Goal: Task Accomplishment & Management: Manage account settings

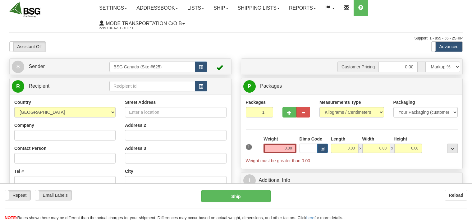
click at [135, 86] on input "text" at bounding box center [151, 86] width 85 height 11
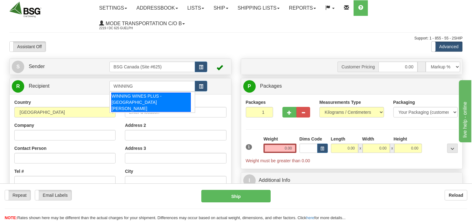
click at [164, 95] on div "WINNING WINES PLUS - ST ALBERT" at bounding box center [151, 102] width 80 height 19
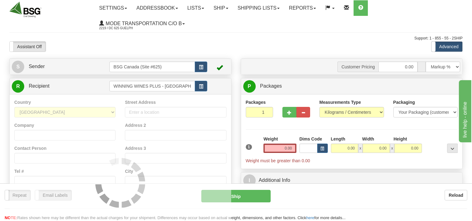
type input "WINNING WINES PLUS - ST ALBERT"
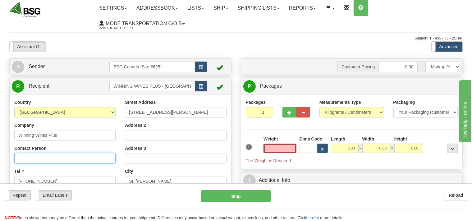
type input "0.00"
click at [66, 157] on input "Contact Person" at bounding box center [64, 158] width 101 height 11
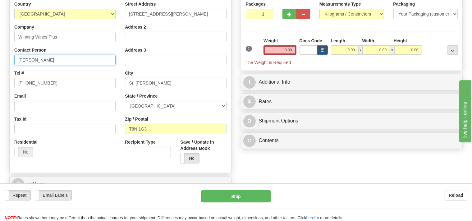
scroll to position [98, 0]
type input "Jeff"
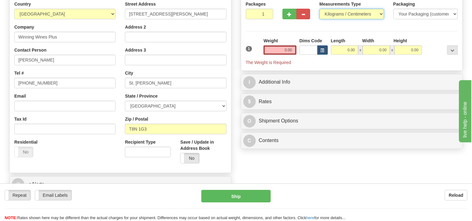
click at [319, 9] on select "Pounds / Inches Kilograms / Centimeters" at bounding box center [351, 14] width 65 height 11
select select "0"
click option "Pounds / Inches" at bounding box center [0, 0] width 0 height 0
click at [279, 46] on input "0.00" at bounding box center [280, 49] width 33 height 9
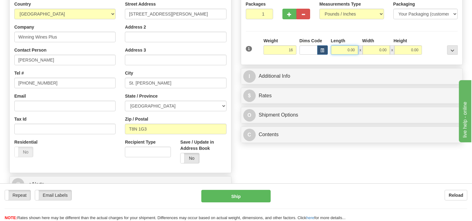
type input "16.00"
click at [340, 48] on input "0.00" at bounding box center [344, 49] width 27 height 9
type input "16.00"
click at [377, 53] on input "0.00" at bounding box center [376, 49] width 27 height 9
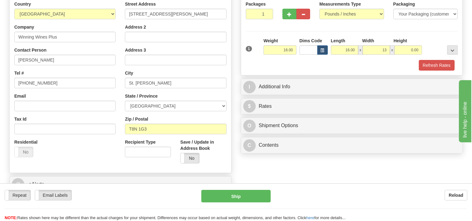
type input "13.00"
click at [411, 44] on div "Height" at bounding box center [407, 42] width 31 height 8
click at [404, 50] on input "0.00" at bounding box center [407, 49] width 27 height 9
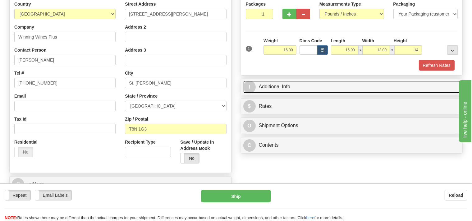
type input "14.00"
click at [338, 82] on link "I Additional Info" at bounding box center [351, 86] width 217 height 13
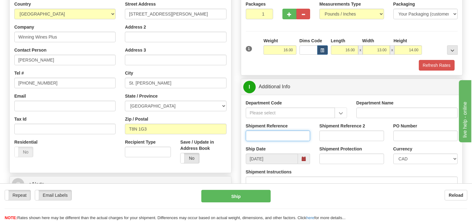
click at [274, 136] on input "Shipment Reference" at bounding box center [278, 136] width 65 height 11
type input "SO170-146982"
click at [433, 61] on button "Refresh Rates" at bounding box center [437, 65] width 36 height 11
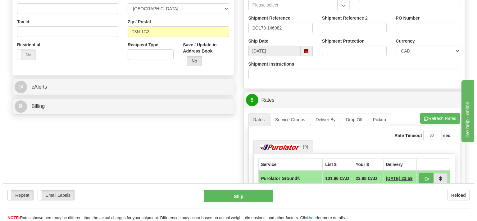
scroll to position [197, 0]
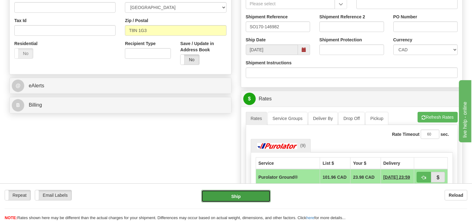
click at [265, 193] on button "Ship" at bounding box center [235, 196] width 69 height 12
type input "260"
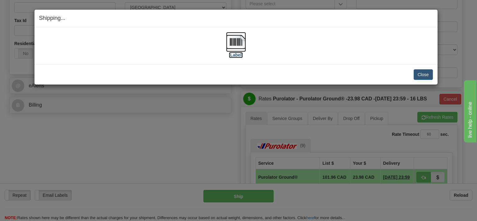
click at [236, 44] on img at bounding box center [236, 42] width 20 height 20
click at [419, 73] on button "Close" at bounding box center [423, 74] width 19 height 11
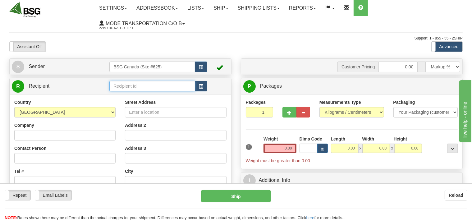
click at [161, 88] on input "text" at bounding box center [151, 86] width 85 height 11
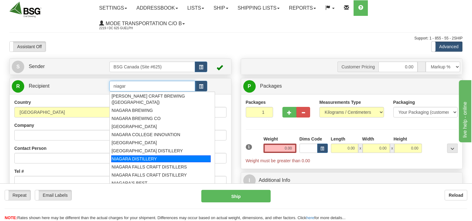
click at [120, 155] on div "NIAGARA DISTILLERY" at bounding box center [160, 158] width 99 height 7
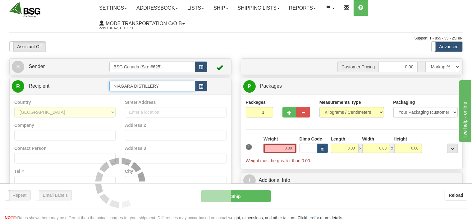
type input "NIAGARA DISTILLERY"
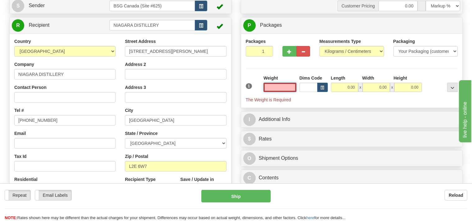
scroll to position [66, 0]
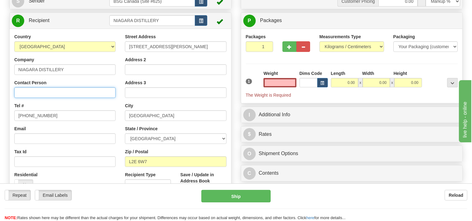
type input "0.00"
click at [54, 93] on input "Contact Person" at bounding box center [64, 92] width 101 height 11
type input "Aman"
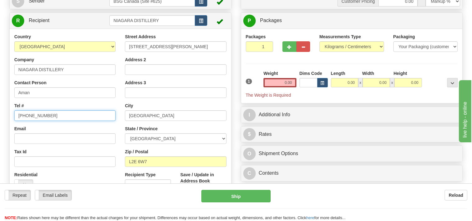
drag, startPoint x: 49, startPoint y: 116, endPoint x: 0, endPoint y: 117, distance: 49.1
click at [14, 115] on input "555-555-5555" at bounding box center [64, 115] width 101 height 11
type input "905 374 4446"
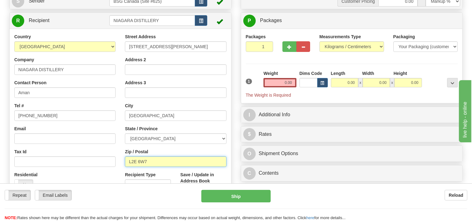
drag, startPoint x: 153, startPoint y: 163, endPoint x: 125, endPoint y: 159, distance: 28.2
click at [125, 159] on input "L2E 6W7" at bounding box center [175, 161] width 101 height 11
type input "L2G 3N5"
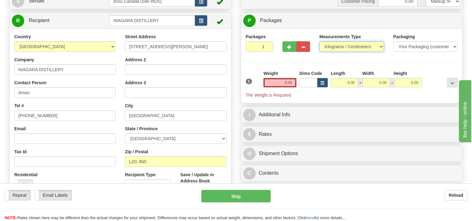
click at [319, 41] on select "Pounds / Inches Kilograms / Centimeters" at bounding box center [351, 46] width 65 height 11
select select "0"
click option "Pounds / Inches" at bounding box center [0, 0] width 0 height 0
click at [275, 83] on input "0.00" at bounding box center [280, 82] width 33 height 9
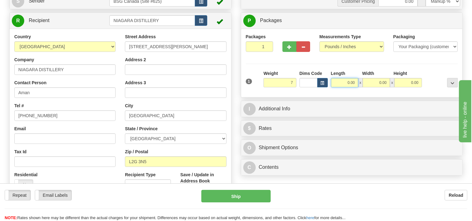
type input "7.00"
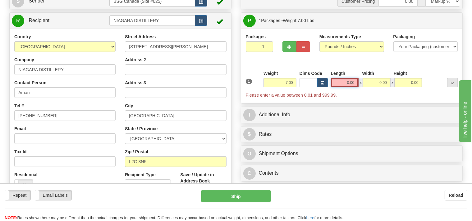
click at [347, 83] on input "0.00" at bounding box center [345, 82] width 28 height 9
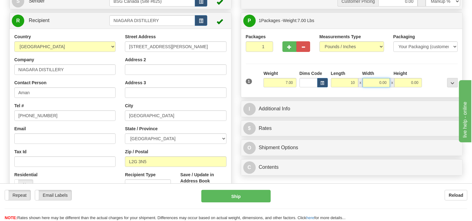
type input "10.00"
click at [374, 83] on input "0.00" at bounding box center [376, 82] width 27 height 9
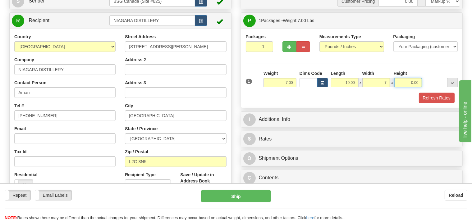
type input "7.00"
click at [404, 83] on input "0.00" at bounding box center [407, 82] width 27 height 9
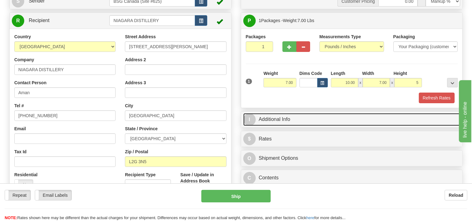
type input "5.00"
click at [331, 117] on link "I Additional Info" at bounding box center [351, 119] width 217 height 13
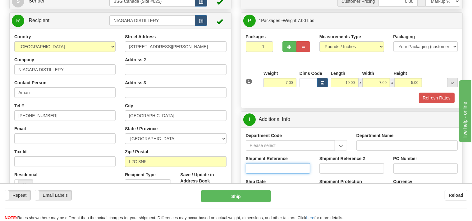
click at [275, 168] on input "Shipment Reference" at bounding box center [278, 168] width 65 height 11
type input "SO170-146926"
click at [439, 98] on button "Refresh Rates" at bounding box center [437, 98] width 36 height 11
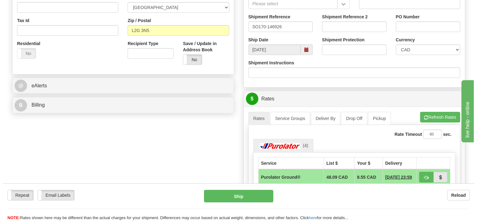
scroll to position [230, 0]
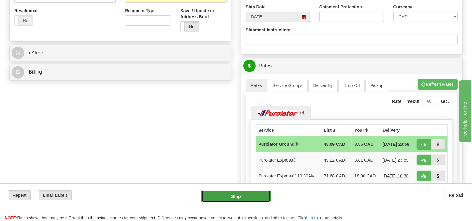
click at [255, 196] on button "Ship" at bounding box center [235, 196] width 69 height 12
type input "260"
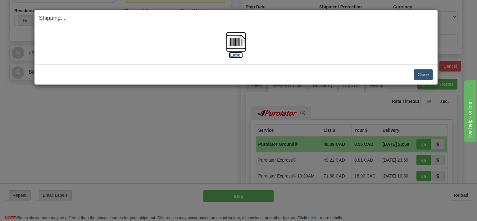
click at [235, 45] on img at bounding box center [236, 42] width 20 height 20
click at [415, 73] on button "Close" at bounding box center [423, 74] width 19 height 11
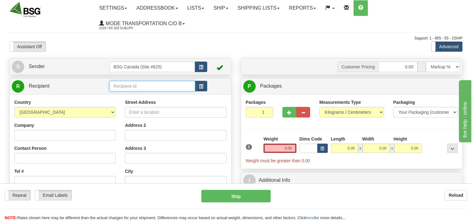
click at [127, 85] on input "text" at bounding box center [151, 86] width 85 height 11
click at [155, 111] on input "Street Address" at bounding box center [175, 112] width 101 height 11
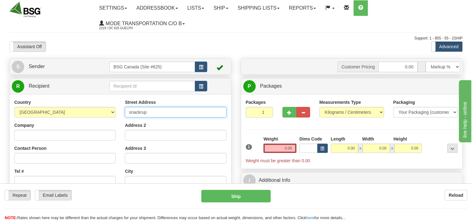
drag, startPoint x: 151, startPoint y: 115, endPoint x: 108, endPoint y: 115, distance: 43.5
click at [125, 115] on input "snackrup" at bounding box center [175, 112] width 101 height 11
drag, startPoint x: 171, startPoint y: 112, endPoint x: 130, endPoint y: 118, distance: 41.4
click at [130, 116] on input "SNACKRUPTORS" at bounding box center [175, 112] width 101 height 11
type input "SNACKRUPTORS"
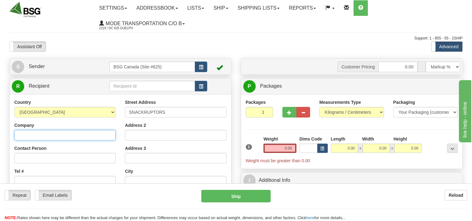
click at [82, 139] on input "Company" at bounding box center [64, 135] width 101 height 11
paste input "SNACKRUPTORS"
type input "SNACKRUPTORS"
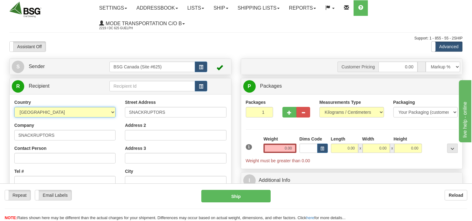
click at [14, 107] on select "AFGHANISTAN ALAND ISLANDS ALBANIA ALGERIA AMERICAN SAMOA ANDORRA ANGOLA ANGUILL…" at bounding box center [64, 112] width 101 height 11
select select "CA"
click option "[GEOGRAPHIC_DATA]" at bounding box center [0, 0] width 0 height 0
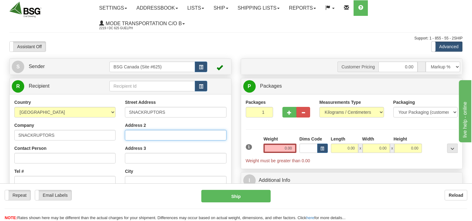
click at [145, 135] on input "Address 2" at bounding box center [175, 135] width 101 height 11
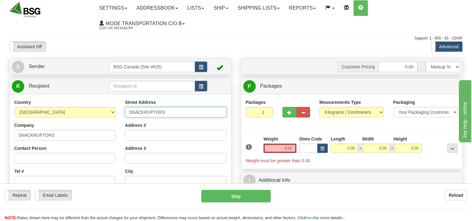
drag, startPoint x: 168, startPoint y: 112, endPoint x: 119, endPoint y: 108, distance: 50.0
click at [125, 108] on input "SNACKRUPTORS" at bounding box center [175, 112] width 101 height 11
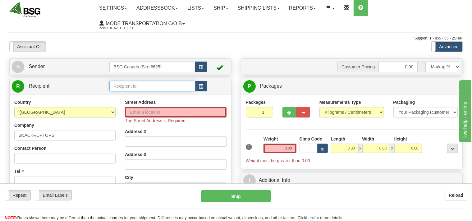
click at [122, 85] on input "text" at bounding box center [151, 86] width 85 height 11
type input "SNACKRUPTORS"
click at [151, 109] on input "Street Address" at bounding box center [175, 112] width 101 height 11
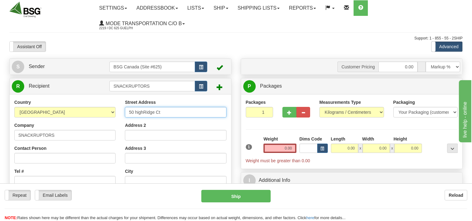
click at [136, 110] on input "50 highRidge Ct" at bounding box center [175, 112] width 101 height 11
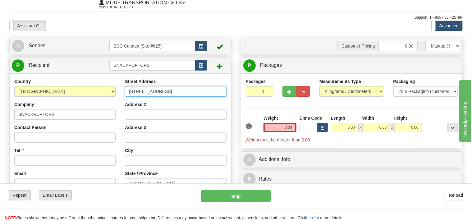
scroll to position [33, 0]
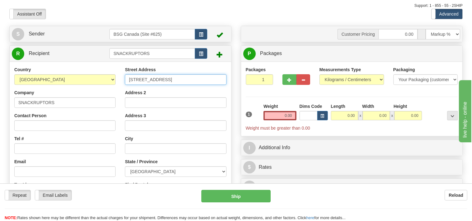
type input "[STREET_ADDRESS]"
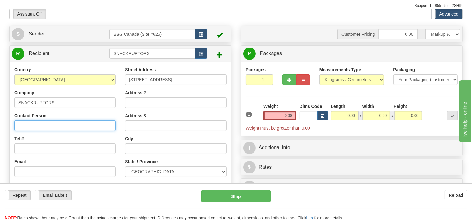
click at [65, 123] on input "Contact Person" at bounding box center [64, 125] width 101 height 11
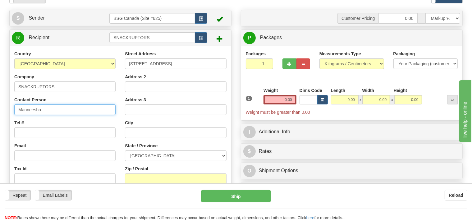
scroll to position [66, 0]
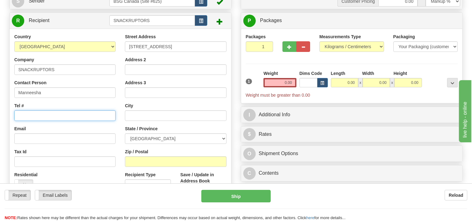
click at [55, 120] on input "Tel #" at bounding box center [64, 115] width 101 height 11
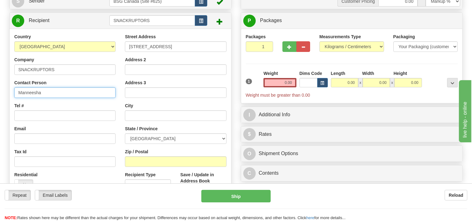
click at [27, 94] on input "Manneesha" at bounding box center [64, 92] width 101 height 11
type input "[PERSON_NAME]"
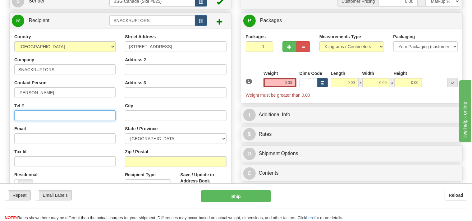
click at [22, 118] on input "Tel #" at bounding box center [64, 115] width 101 height 11
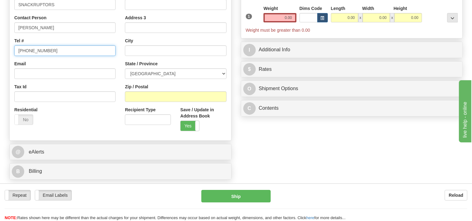
scroll to position [131, 0]
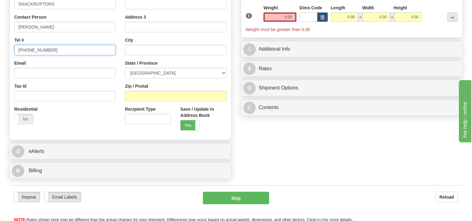
type input "[PHONE_NUMBER]"
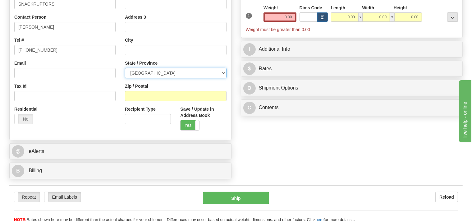
click at [125, 68] on select "ALBERTA BRITISH COLUMBIA MANITOBA NEW BRUNSWICK NEWFOUNDLAND NOVA SCOTIA NUNAVU…" at bounding box center [175, 73] width 101 height 11
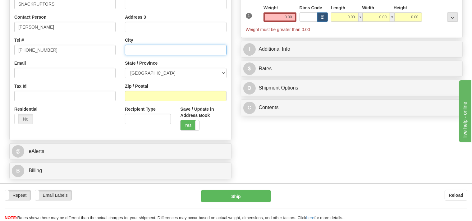
click at [138, 49] on input "text" at bounding box center [175, 50] width 101 height 11
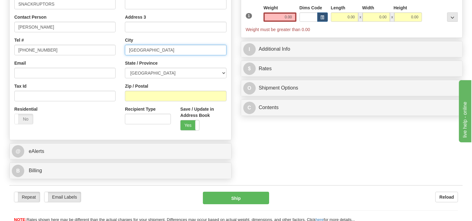
type input "[GEOGRAPHIC_DATA]"
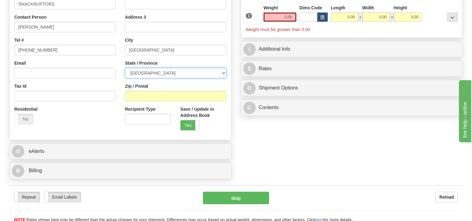
click at [125, 68] on select "ALBERTA BRITISH COLUMBIA MANITOBA NEW BRUNSWICK NEWFOUNDLAND NOVA SCOTIA NUNAVU…" at bounding box center [175, 73] width 101 height 11
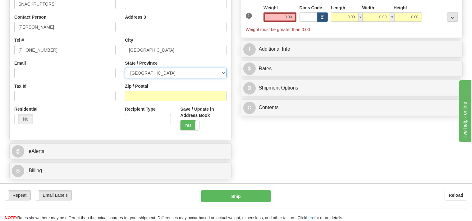
select select "ON"
click option "[GEOGRAPHIC_DATA]" at bounding box center [0, 0] width 0 height 0
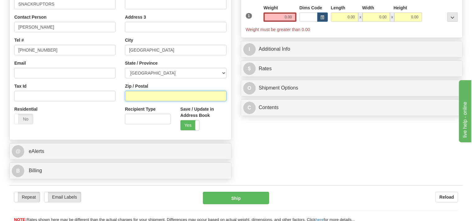
click at [151, 96] on input "Zip / Postal" at bounding box center [175, 96] width 101 height 11
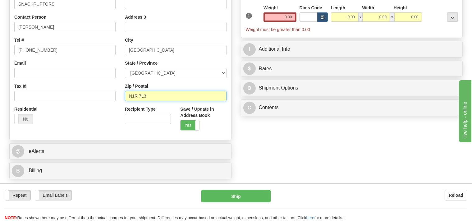
scroll to position [33, 0]
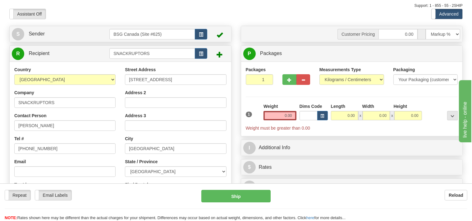
type input "N1R 7L3"
click at [319, 74] on select "Pounds / Inches Kilograms / Centimeters" at bounding box center [351, 79] width 65 height 11
select select "0"
click option "Pounds / Inches" at bounding box center [0, 0] width 0 height 0
click at [283, 114] on input "0.00" at bounding box center [280, 115] width 33 height 9
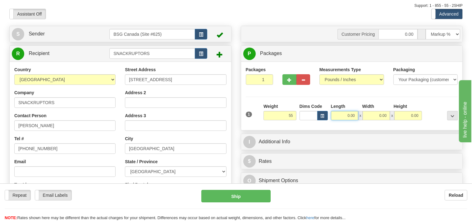
type input "55.00"
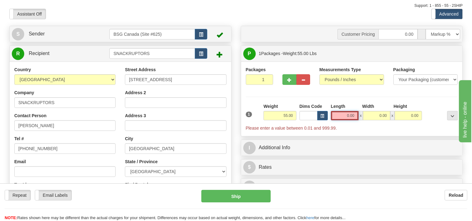
click at [341, 114] on input "0.00" at bounding box center [345, 115] width 28 height 9
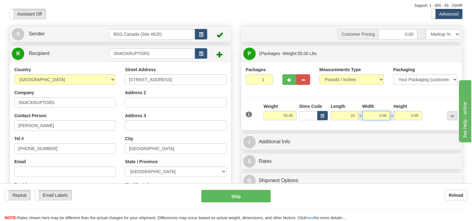
type input "24.00"
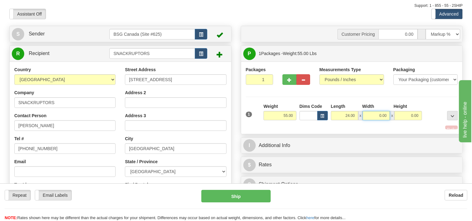
click at [374, 114] on input "0.00" at bounding box center [376, 115] width 27 height 9
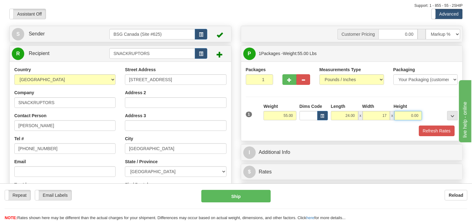
type input "17.00"
click at [409, 116] on input "0.00" at bounding box center [407, 115] width 27 height 9
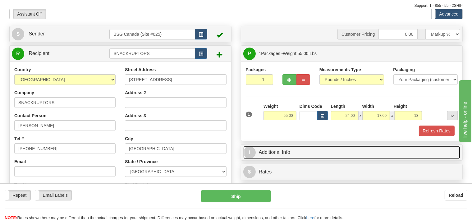
type input "13.00"
click at [315, 148] on link "I Additional Info" at bounding box center [351, 152] width 217 height 13
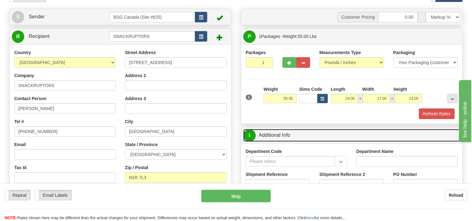
scroll to position [66, 0]
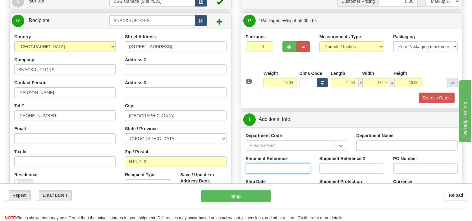
click at [273, 167] on input "Shipment Reference" at bounding box center [278, 168] width 65 height 11
type input "SO170-146291"
click at [427, 98] on button "Refresh Rates" at bounding box center [437, 98] width 36 height 11
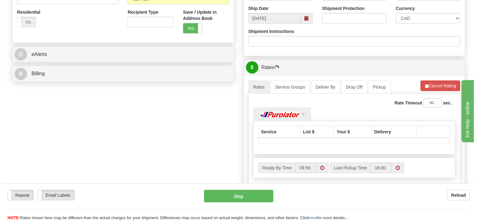
scroll to position [230, 0]
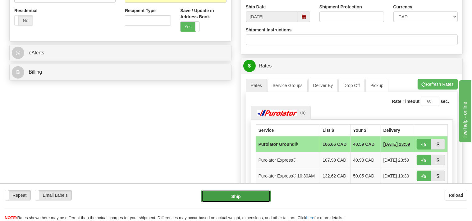
click at [260, 199] on button "Ship" at bounding box center [235, 196] width 69 height 12
type input "260"
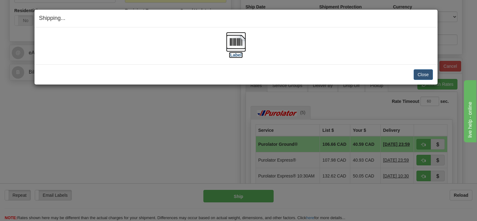
click at [233, 45] on img at bounding box center [236, 42] width 20 height 20
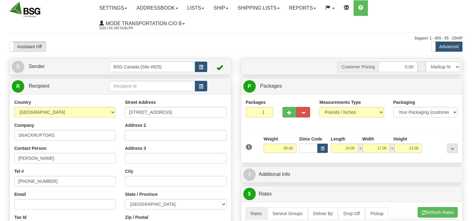
select select "CA"
select select "0"
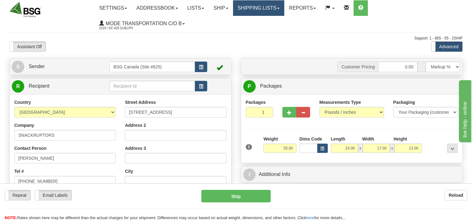
click at [273, 11] on link "Shipping lists" at bounding box center [258, 8] width 51 height 16
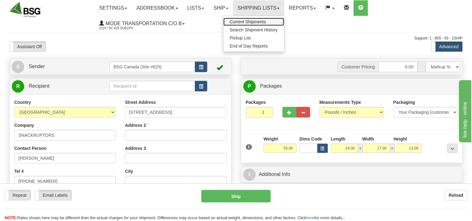
click at [266, 23] on span "Current Shipments" at bounding box center [248, 21] width 36 height 5
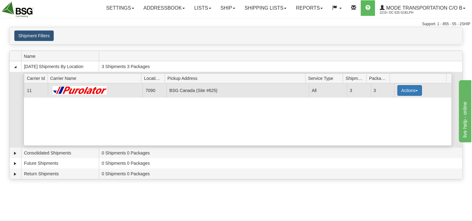
click at [405, 93] on button "Actions" at bounding box center [409, 90] width 25 height 11
click at [386, 102] on span "Details" at bounding box center [386, 102] width 17 height 4
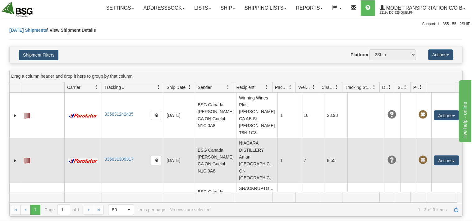
scroll to position [2, 0]
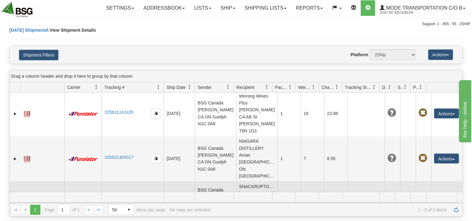
click at [439, 195] on button "Actions" at bounding box center [446, 200] width 25 height 10
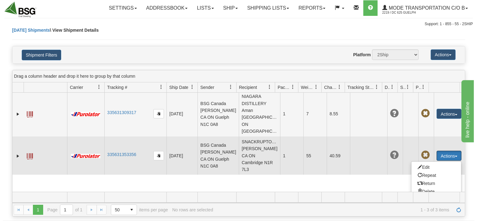
scroll to position [60, 0]
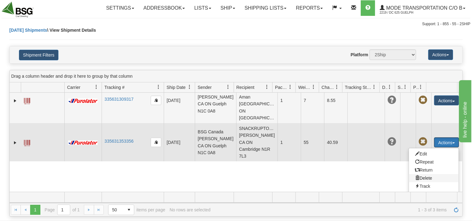
click at [415, 176] on span at bounding box center [417, 178] width 4 height 4
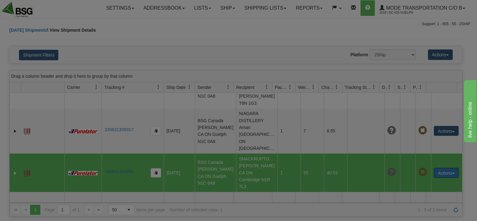
scroll to position [2, 0]
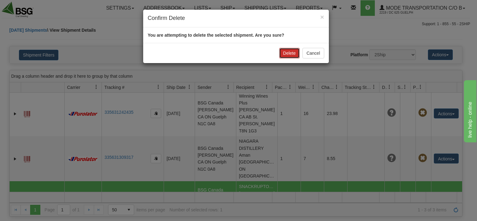
click at [289, 54] on button "Delete" at bounding box center [289, 53] width 21 height 11
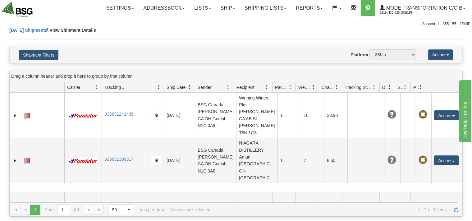
scroll to position [0, 0]
click at [218, 7] on link "Ship" at bounding box center [228, 8] width 24 height 16
click at [214, 23] on span "Ship Screen" at bounding box center [209, 21] width 24 height 5
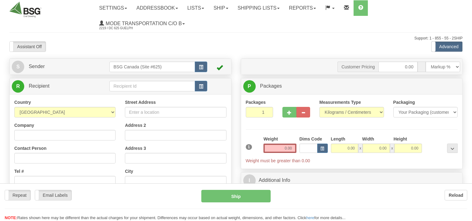
click at [136, 88] on div "Toggle navigation Settings Shipping Preferences Fields Preferences New" at bounding box center [236, 172] width 472 height 345
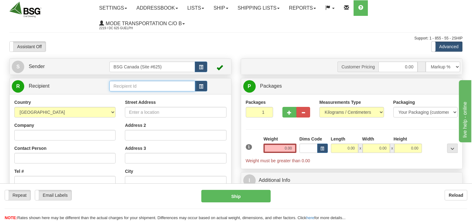
click at [132, 85] on input "text" at bounding box center [151, 86] width 85 height 11
click at [142, 95] on div "SNACKRUPTORS" at bounding box center [151, 96] width 80 height 7
type input "SNACKRUPTORS"
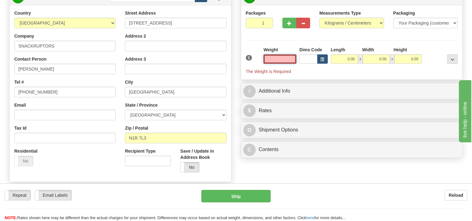
scroll to position [98, 0]
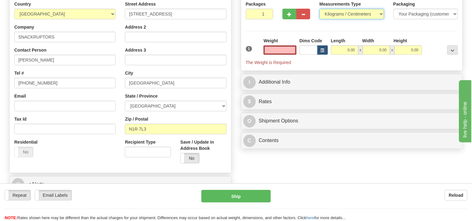
type input "0.00"
click at [319, 9] on select "Pounds / Inches Kilograms / Centimeters" at bounding box center [351, 14] width 65 height 11
select select "0"
click option "Pounds / Inches" at bounding box center [0, 0] width 0 height 0
click at [278, 51] on input "0.00" at bounding box center [280, 49] width 33 height 9
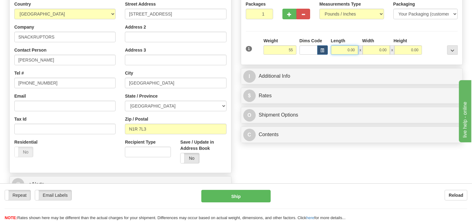
type input "55.00"
click at [335, 50] on input "0.00" at bounding box center [344, 49] width 27 height 9
type input "24.00"
click at [366, 46] on input "0.00" at bounding box center [376, 49] width 27 height 9
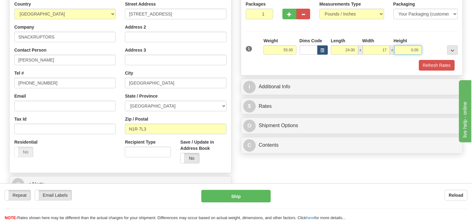
type input "17.00"
click at [404, 47] on input "0.00" at bounding box center [407, 49] width 27 height 9
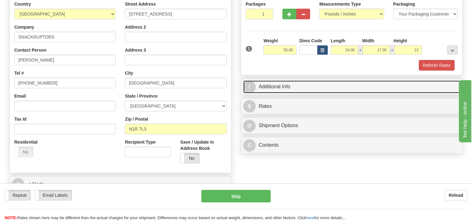
type input "13.00"
click at [294, 86] on link "I Additional Info" at bounding box center [351, 86] width 217 height 13
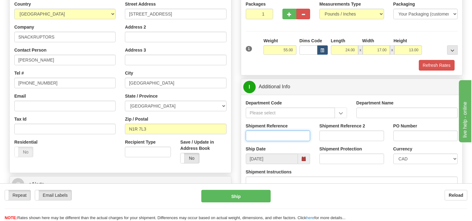
click at [261, 134] on input "Shipment Reference" at bounding box center [278, 136] width 65 height 11
type input "SO170-146291"
click at [438, 64] on button "Refresh Rates" at bounding box center [437, 65] width 36 height 11
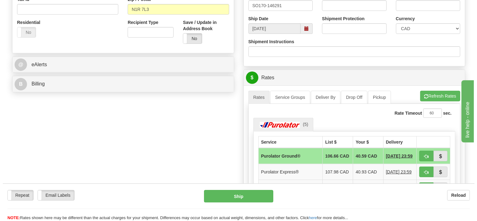
scroll to position [230, 0]
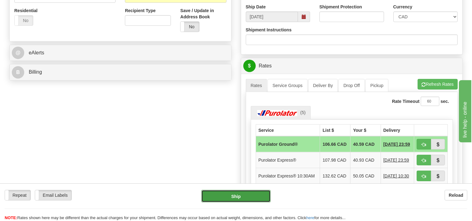
click at [250, 198] on button "Ship" at bounding box center [235, 196] width 69 height 12
type input "260"
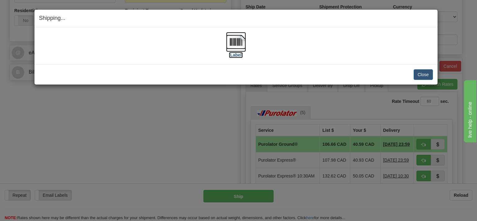
click at [233, 41] on img at bounding box center [236, 42] width 20 height 20
